Goal: Information Seeking & Learning: Learn about a topic

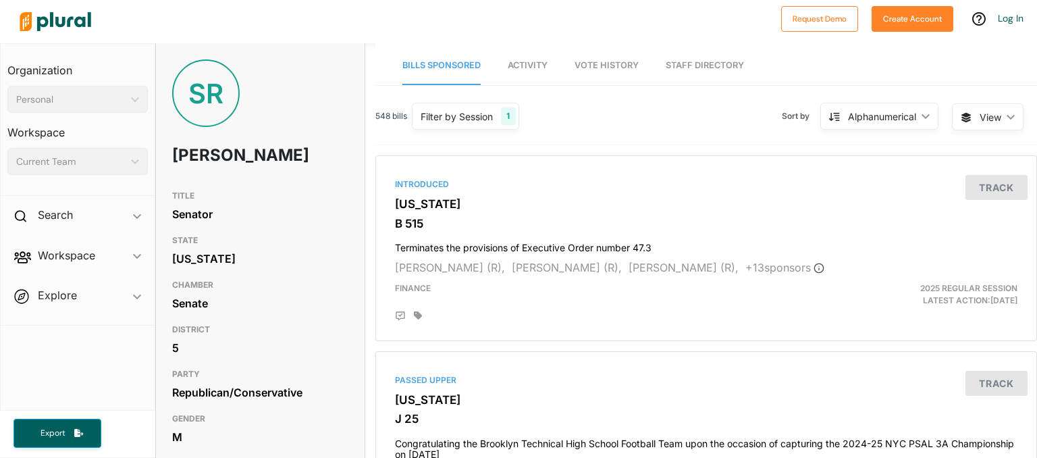
click at [213, 97] on div "SR" at bounding box center [206, 93] width 68 height 68
click at [529, 66] on span "Activity" at bounding box center [528, 65] width 40 height 10
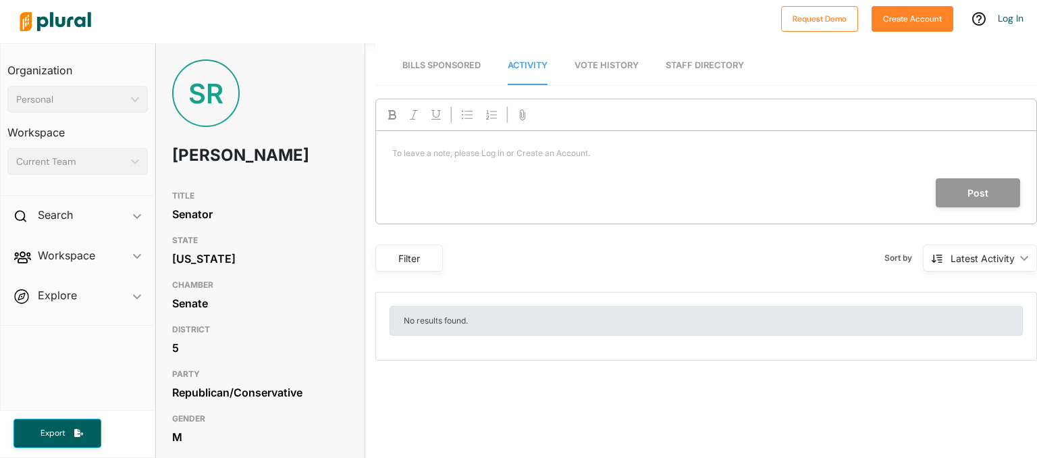
click at [589, 61] on span "Vote History" at bounding box center [606, 65] width 64 height 10
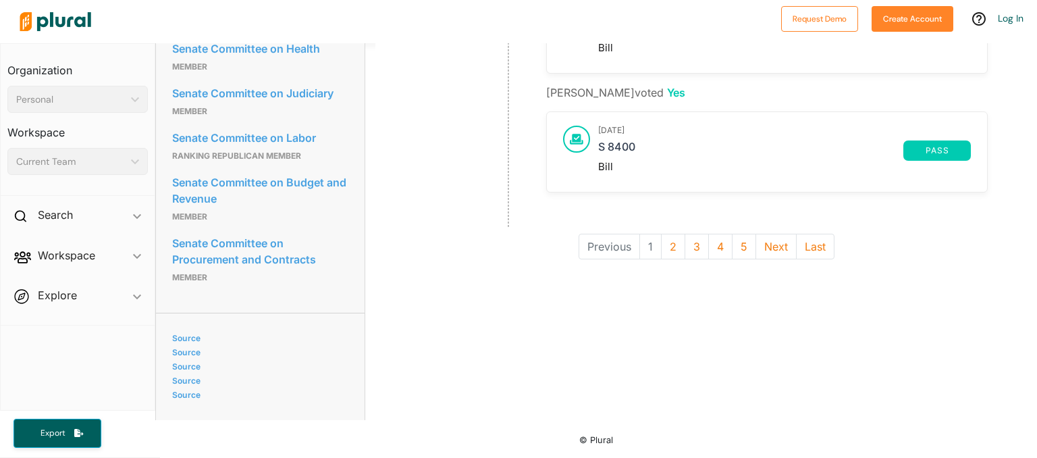
scroll to position [1189, 0]
click at [671, 234] on button "2" at bounding box center [673, 247] width 24 height 26
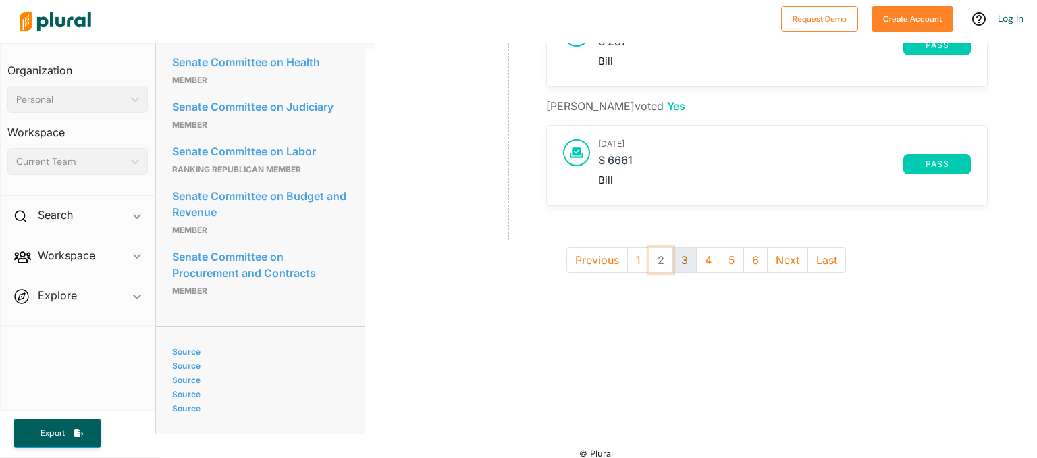
scroll to position [1189, 0]
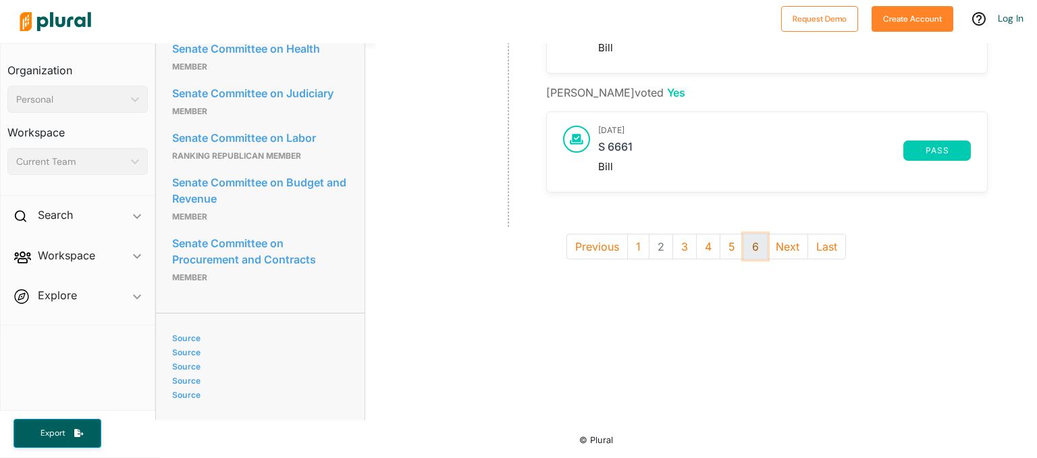
click at [745, 234] on button "6" at bounding box center [755, 247] width 24 height 26
